Goal: Find specific page/section: Find specific page/section

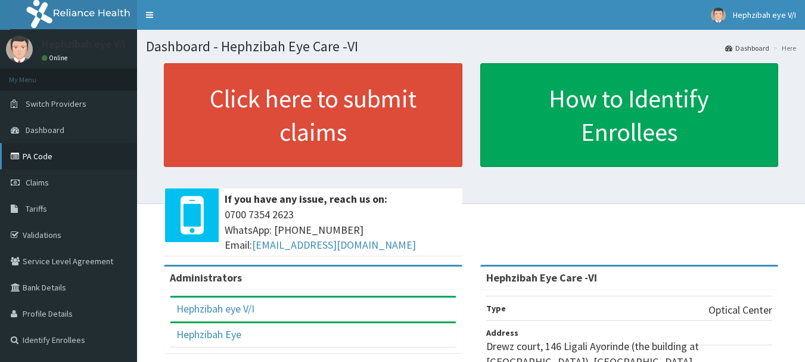
click at [58, 155] on link "PA Code" at bounding box center [68, 156] width 137 height 26
